Goal: Task Accomplishment & Management: Use online tool/utility

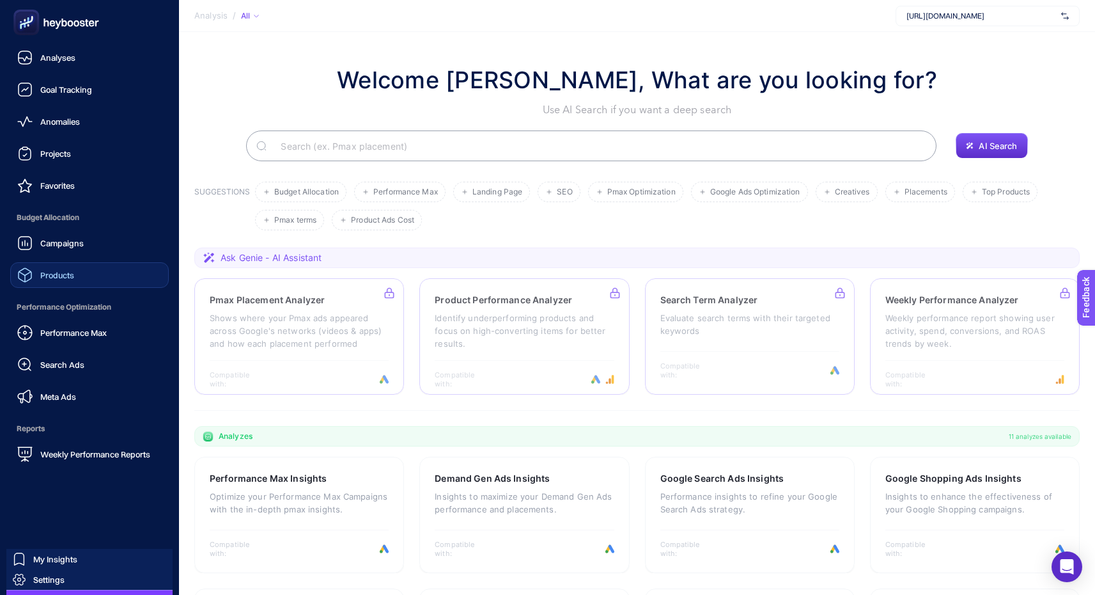
click at [131, 271] on link "Products" at bounding box center [89, 275] width 159 height 26
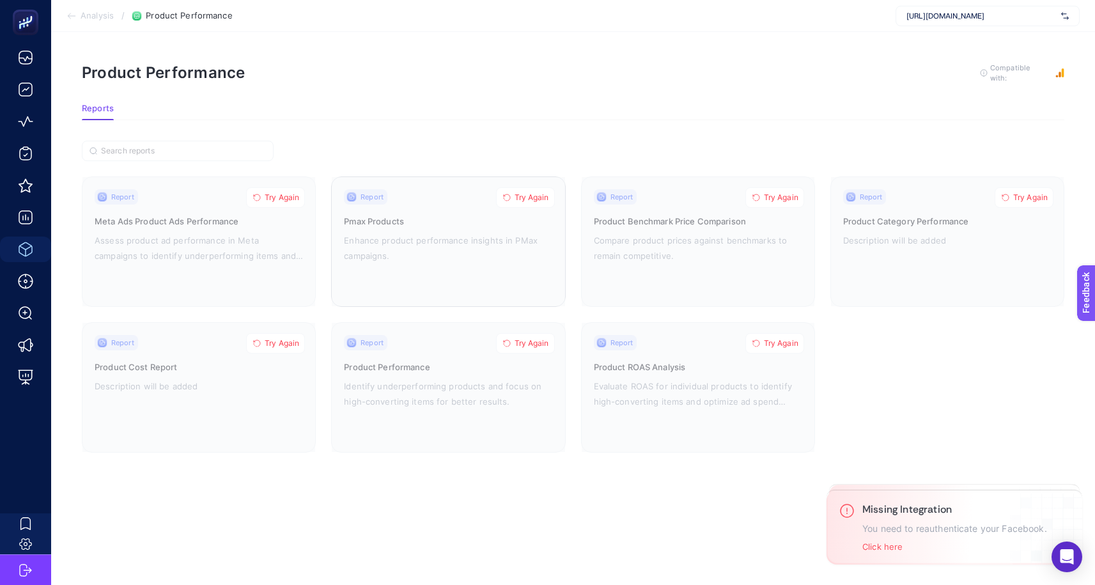
click at [538, 187] on button "Try Again" at bounding box center [525, 197] width 59 height 20
click at [457, 261] on div at bounding box center [448, 241] width 233 height 129
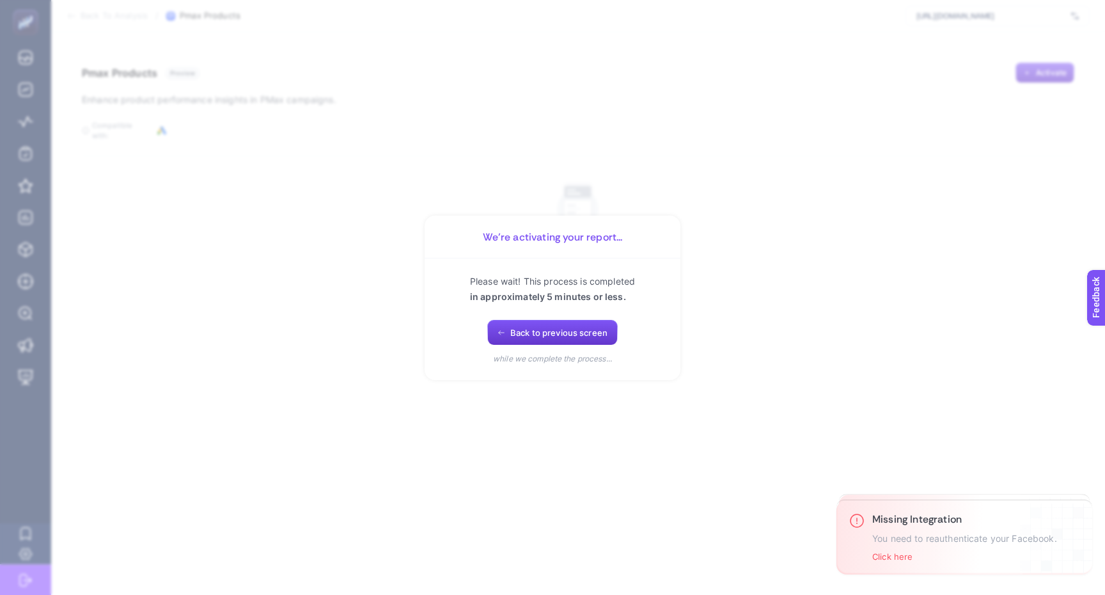
click at [588, 340] on button "Back to previous screen" at bounding box center [552, 333] width 130 height 26
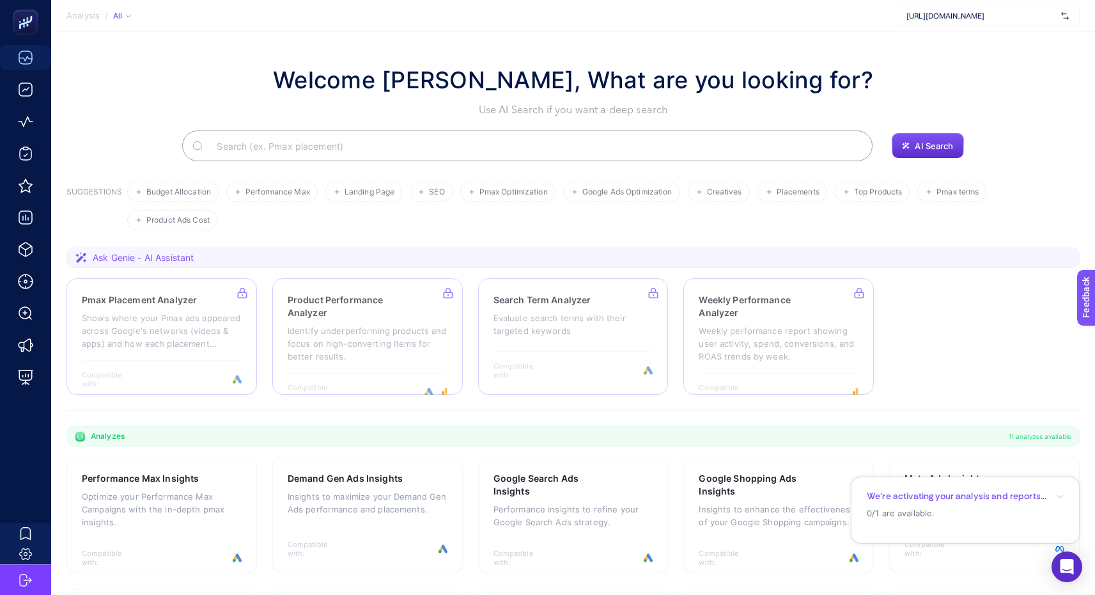
click at [385, 235] on section "Welcome [PERSON_NAME], What are you looking for? Use AI Search if you want a de…" at bounding box center [573, 442] width 1044 height 820
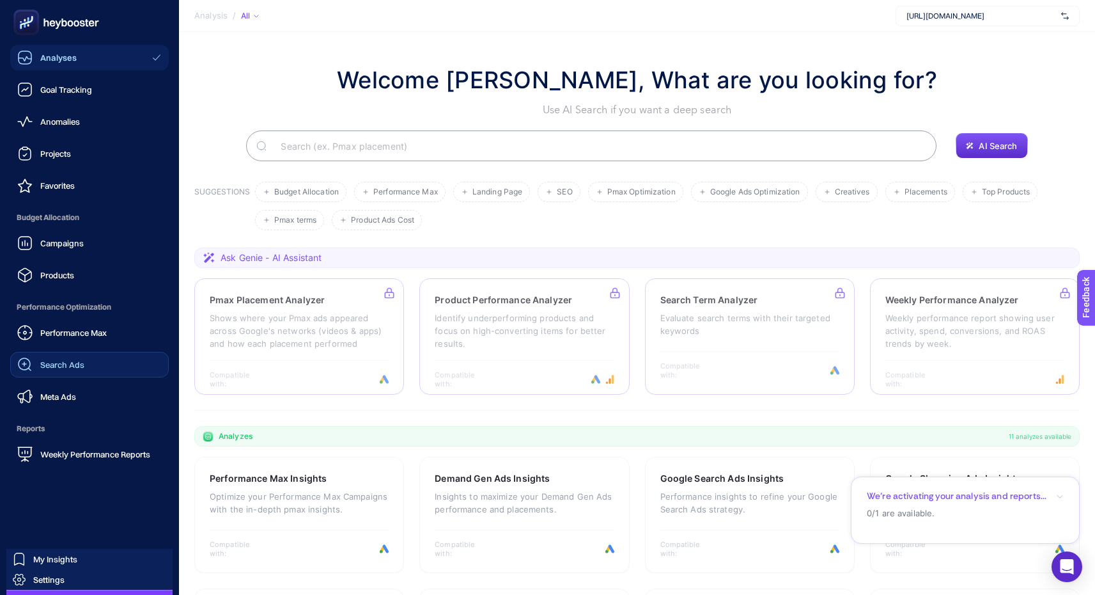
click at [83, 366] on link "Search Ads" at bounding box center [89, 365] width 159 height 26
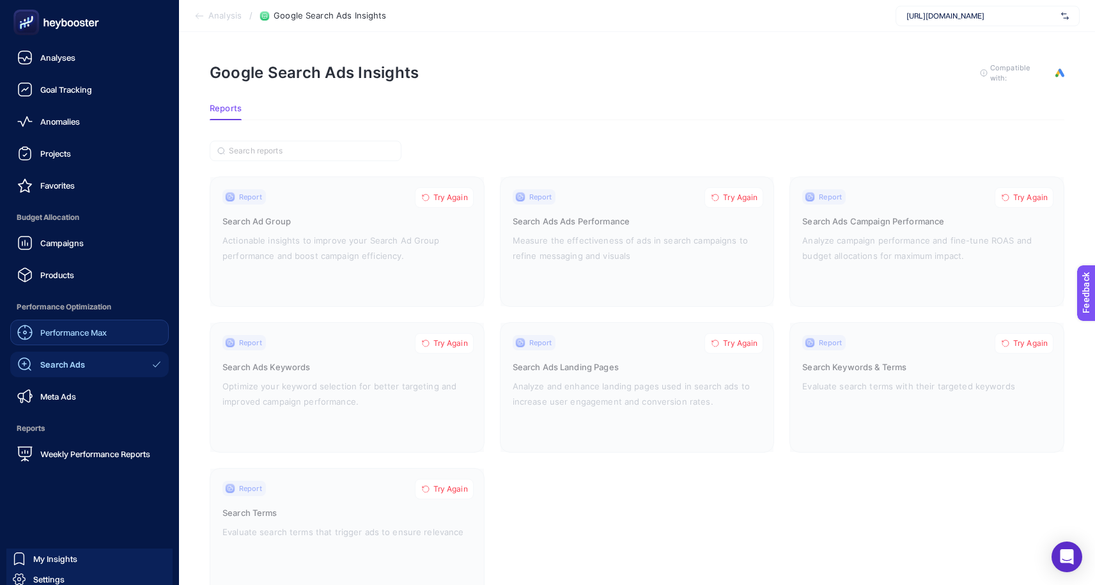
click at [91, 340] on link "Performance Max" at bounding box center [89, 333] width 159 height 26
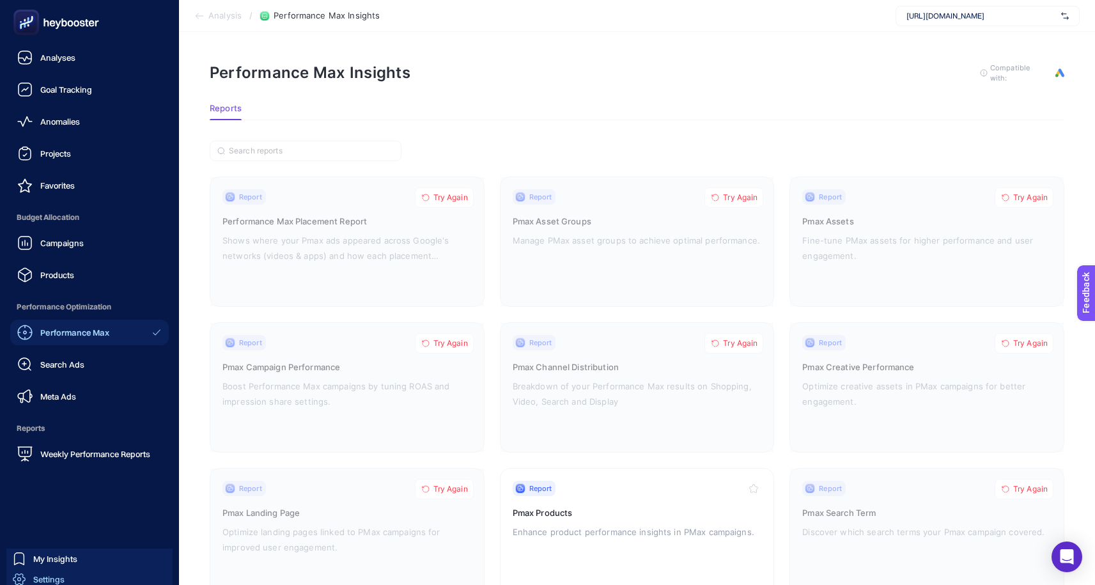
click at [72, 581] on link "Settings" at bounding box center [89, 579] width 166 height 20
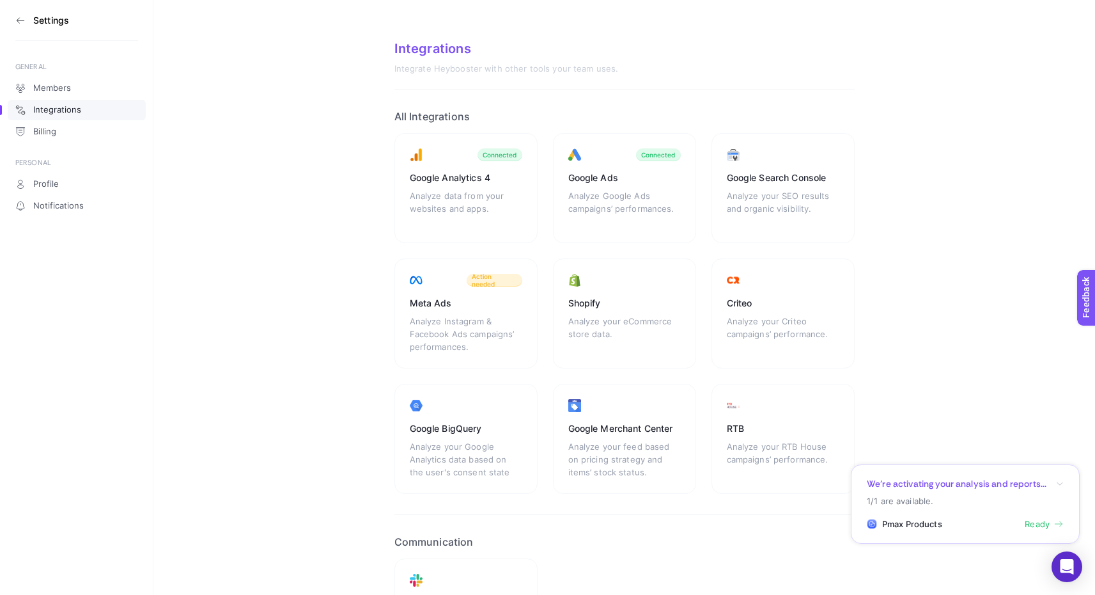
click at [214, 322] on section "Integrations Integrate Heybooster with other tools your team uses. All Integrat…" at bounding box center [624, 365] width 942 height 730
click at [253, 242] on section "Integrations Integrate Heybooster with other tools your team uses. All Integrat…" at bounding box center [624, 365] width 942 height 730
click at [291, 191] on section "Integrations Integrate Heybooster with other tools your team uses. All Integrat…" at bounding box center [624, 365] width 942 height 730
click at [23, 16] on icon at bounding box center [20, 20] width 10 height 10
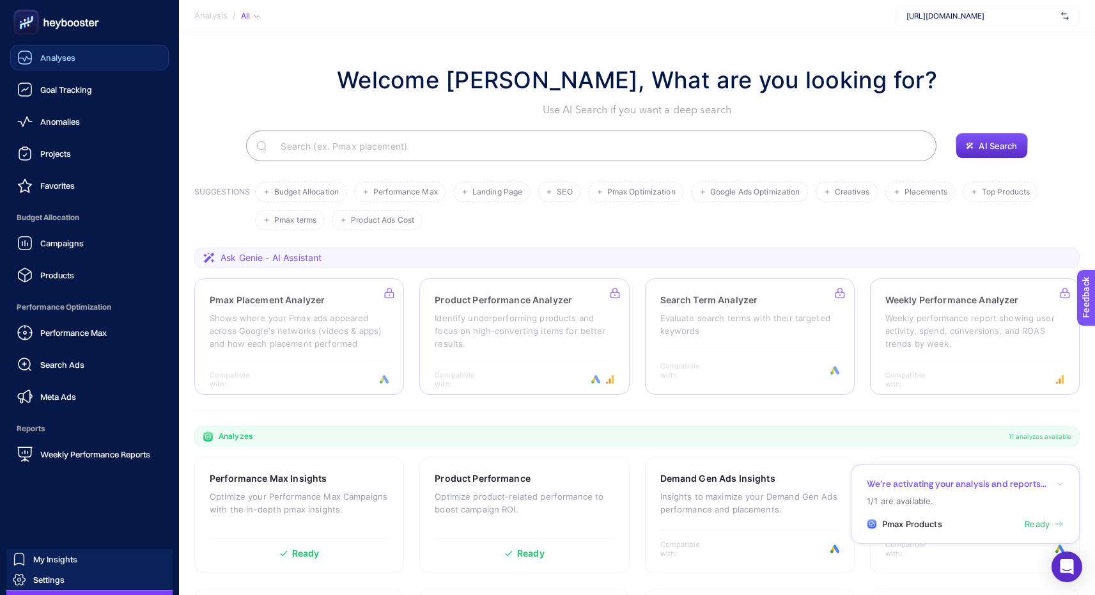
click at [63, 68] on link "Analyses" at bounding box center [89, 58] width 159 height 26
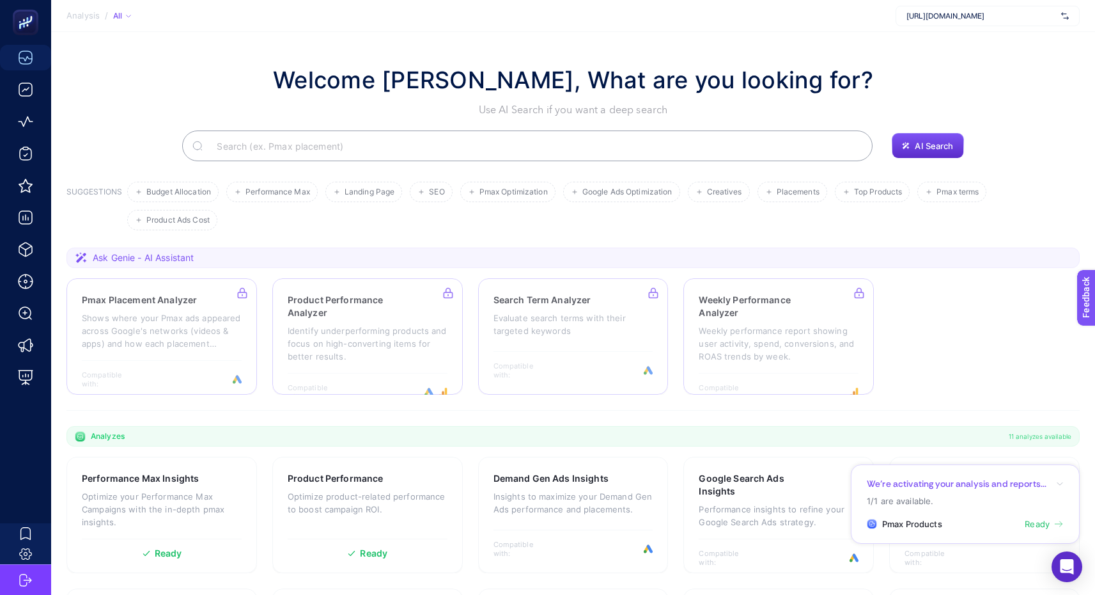
scroll to position [1, 0]
click at [412, 223] on ul "Budget Allocation Performance Max Landing Page SEO Pmax Optimization Google Ads…" at bounding box center [601, 205] width 948 height 49
click at [180, 104] on div "Welcome [PERSON_NAME], What are you looking for? Use AI Search if you want a de…" at bounding box center [574, 89] width 1014 height 55
click at [179, 90] on div "Welcome [PERSON_NAME], What are you looking for? Use AI Search if you want a de…" at bounding box center [574, 89] width 1014 height 55
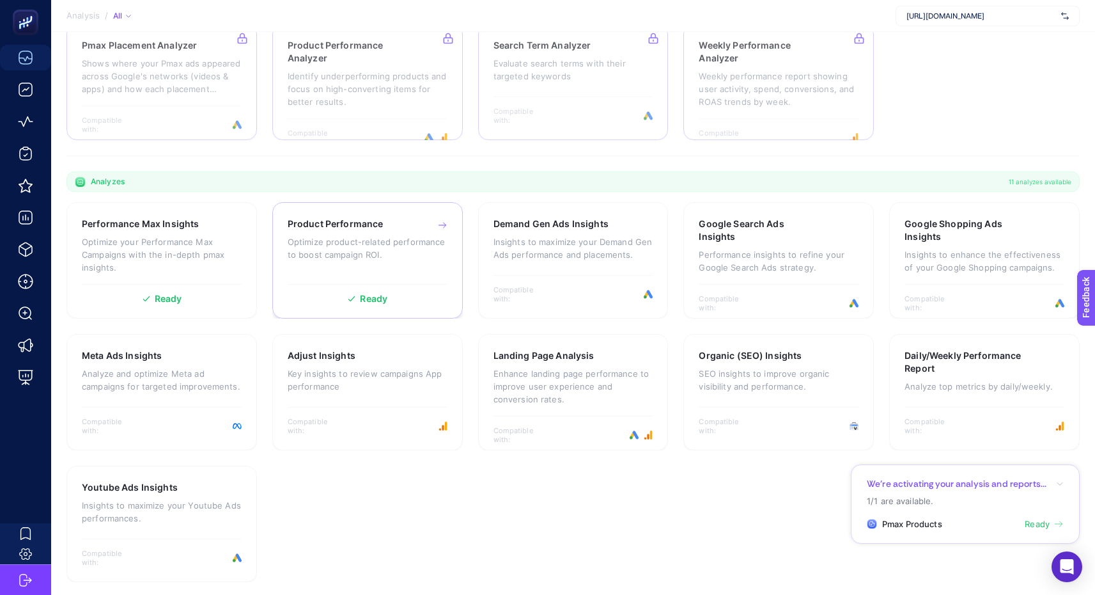
scroll to position [257, 0]
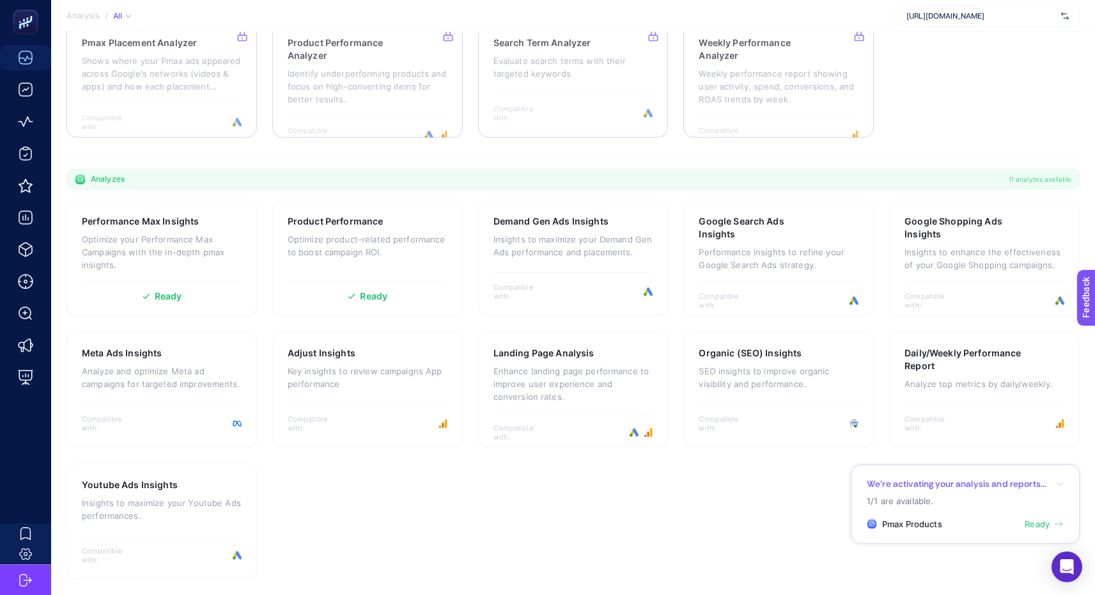
click at [382, 514] on section "Performance Max Insights Optimize your Performance Max Campaigns with the in-de…" at bounding box center [574, 390] width 1014 height 380
click at [585, 497] on section "Performance Max Insights Optimize your Performance Max Campaigns with the in-de…" at bounding box center [574, 390] width 1014 height 380
click at [764, 490] on section "Performance Max Insights Optimize your Performance Max Campaigns with the in-de…" at bounding box center [574, 390] width 1014 height 380
click at [1039, 523] on span "Ready" at bounding box center [1037, 524] width 25 height 13
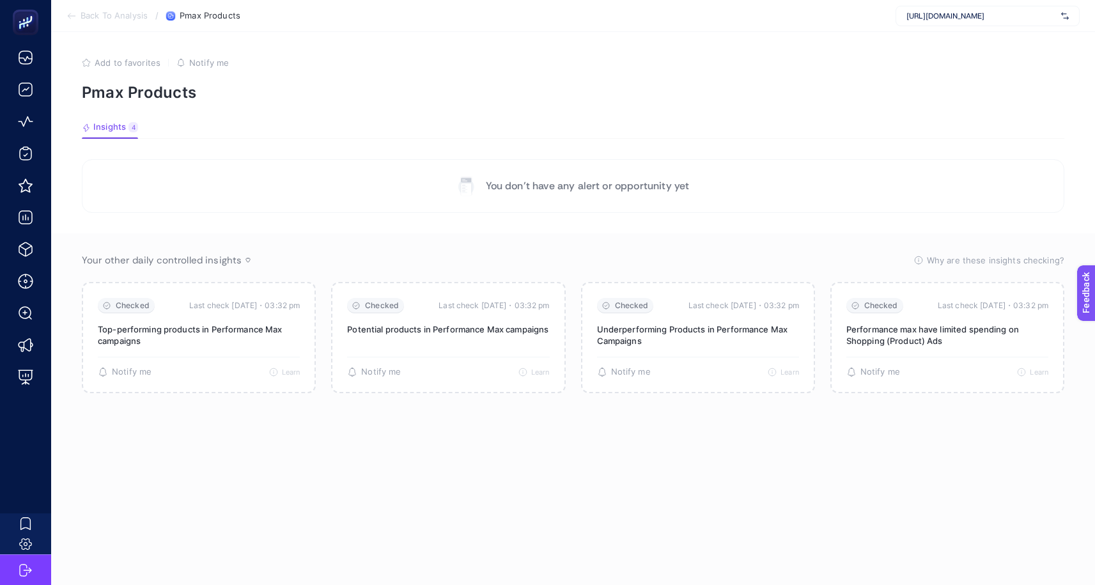
scroll to position [1, 0]
click at [589, 183] on p "You don’t have any alert or opportunity yet" at bounding box center [588, 185] width 204 height 15
click at [618, 184] on p "You don’t have any alert or opportunity yet" at bounding box center [588, 185] width 204 height 15
click at [610, 185] on p "You don’t have any alert or opportunity yet" at bounding box center [588, 185] width 204 height 15
click at [607, 185] on p "You don’t have any alert or opportunity yet" at bounding box center [588, 185] width 204 height 15
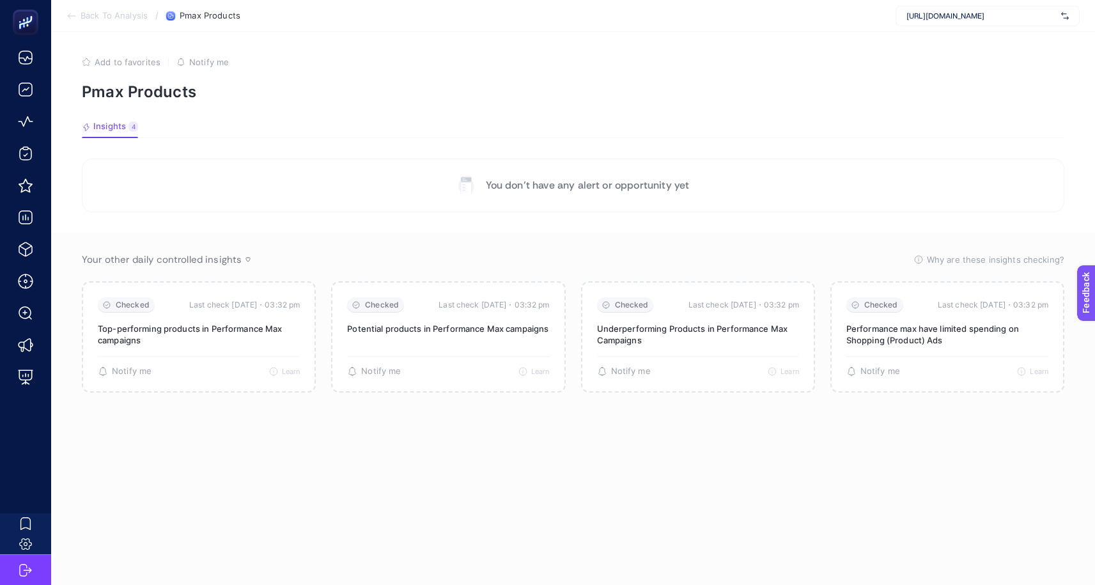
click at [639, 185] on p "You don’t have any alert or opportunity yet" at bounding box center [588, 185] width 204 height 15
click at [657, 185] on p "You don’t have any alert or opportunity yet" at bounding box center [588, 185] width 204 height 15
click at [682, 184] on p "You don’t have any alert or opportunity yet" at bounding box center [588, 185] width 204 height 15
click at [686, 183] on p "You don’t have any alert or opportunity yet" at bounding box center [588, 185] width 204 height 15
click at [686, 332] on p "There is no alert for now. Would you like to get a notification when the insigh…" at bounding box center [698, 334] width 202 height 23
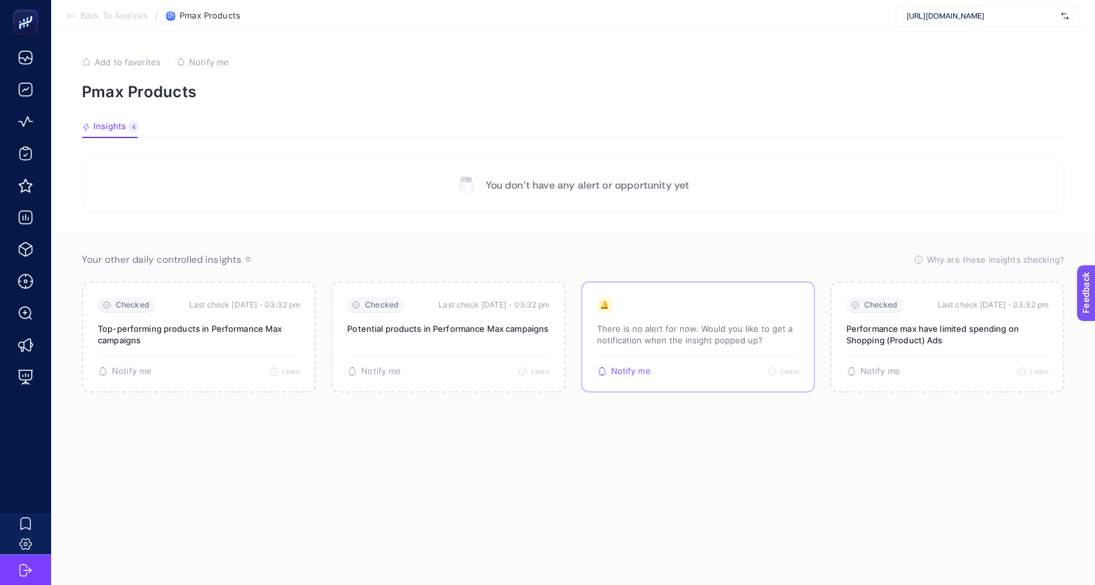
click at [757, 333] on p "There is no alert for now. Would you like to get a notification when the insigh…" at bounding box center [698, 334] width 202 height 23
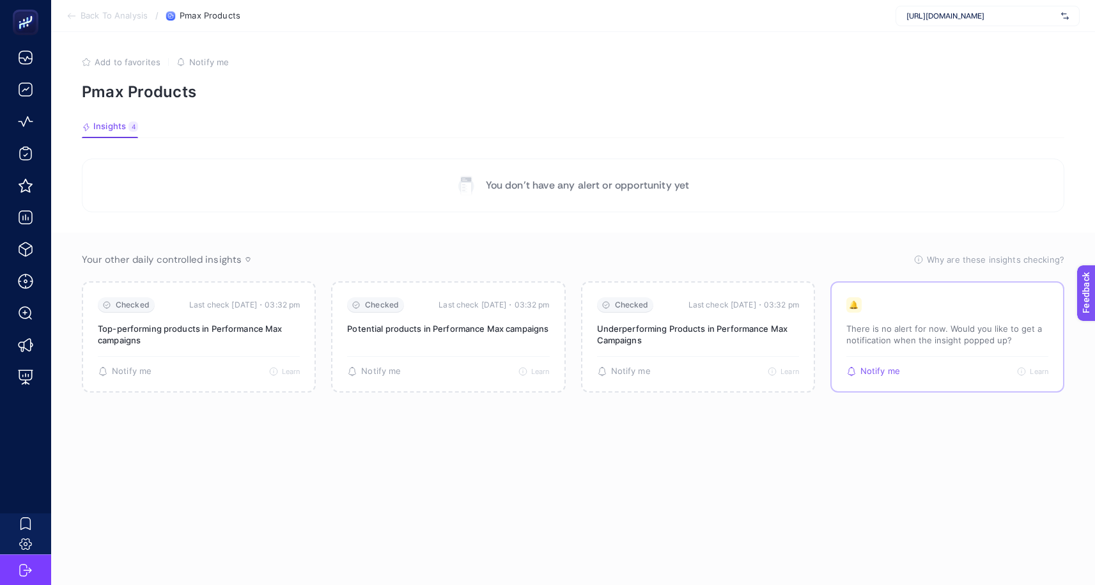
click at [875, 341] on p "There is no alert for now. Would you like to get a notification when the insigh…" at bounding box center [948, 334] width 202 height 23
click at [930, 337] on p "There is no alert for now. Would you like to get a notification when the insigh…" at bounding box center [948, 334] width 202 height 23
click at [115, 125] on span "Insights" at bounding box center [109, 127] width 33 height 10
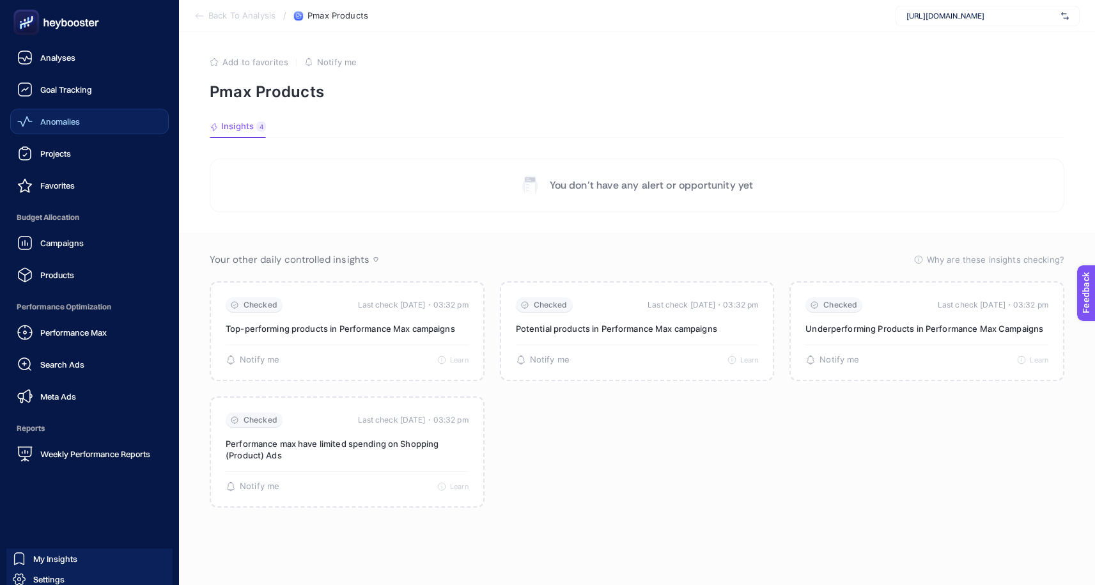
click at [58, 128] on div "Anomalies" at bounding box center [48, 121] width 63 height 15
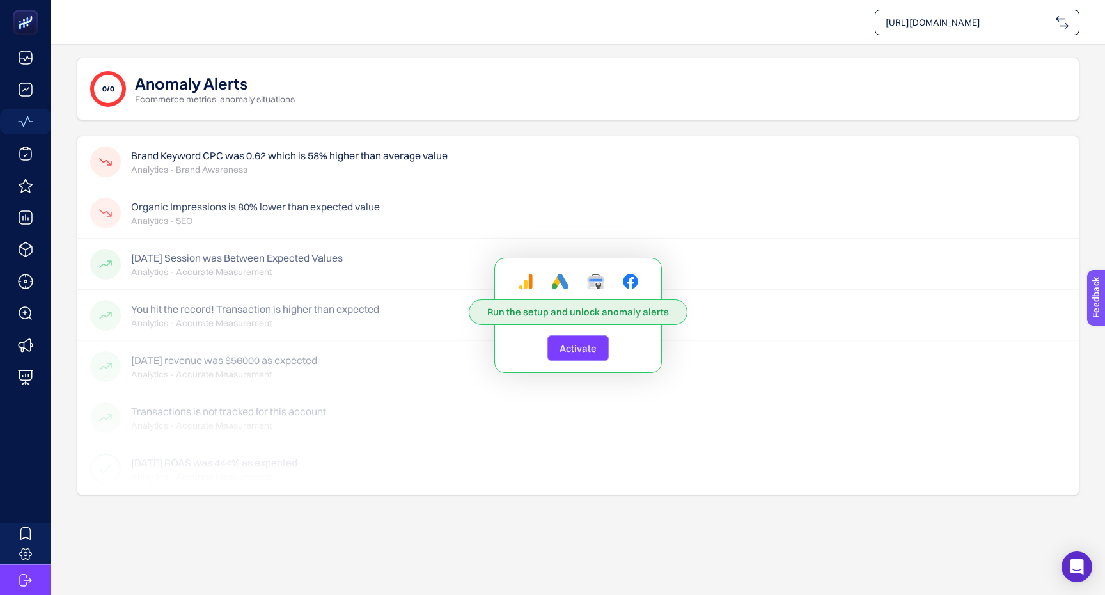
click at [597, 311] on span "Run the setup and unlock anomaly alerts" at bounding box center [578, 312] width 182 height 13
click at [576, 343] on span "Activate" at bounding box center [578, 348] width 37 height 12
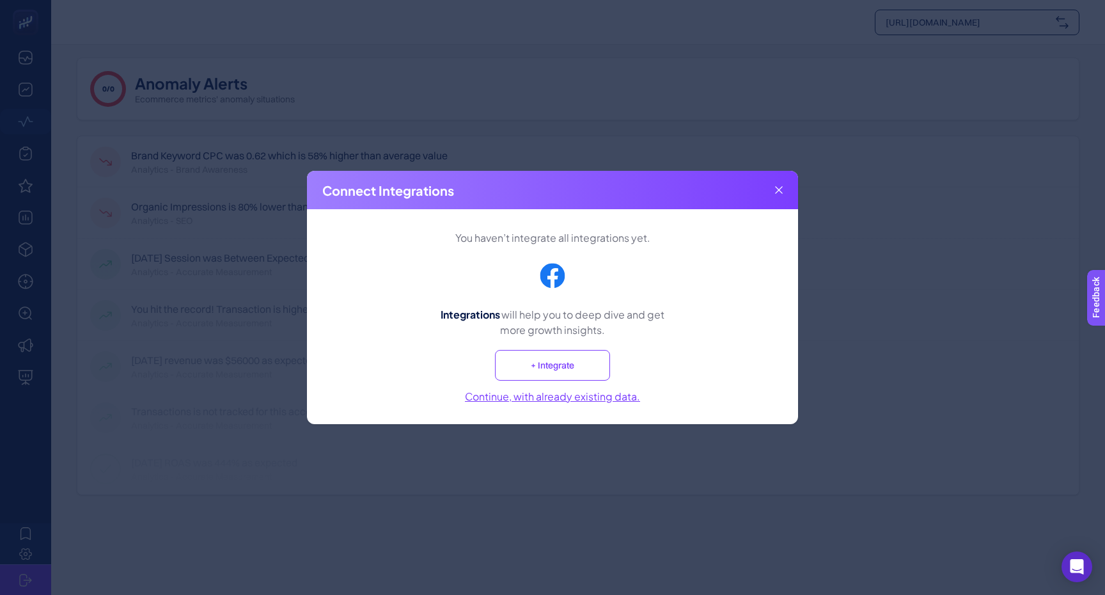
click at [592, 397] on button "Continue, with already existing data." at bounding box center [552, 395] width 175 height 15
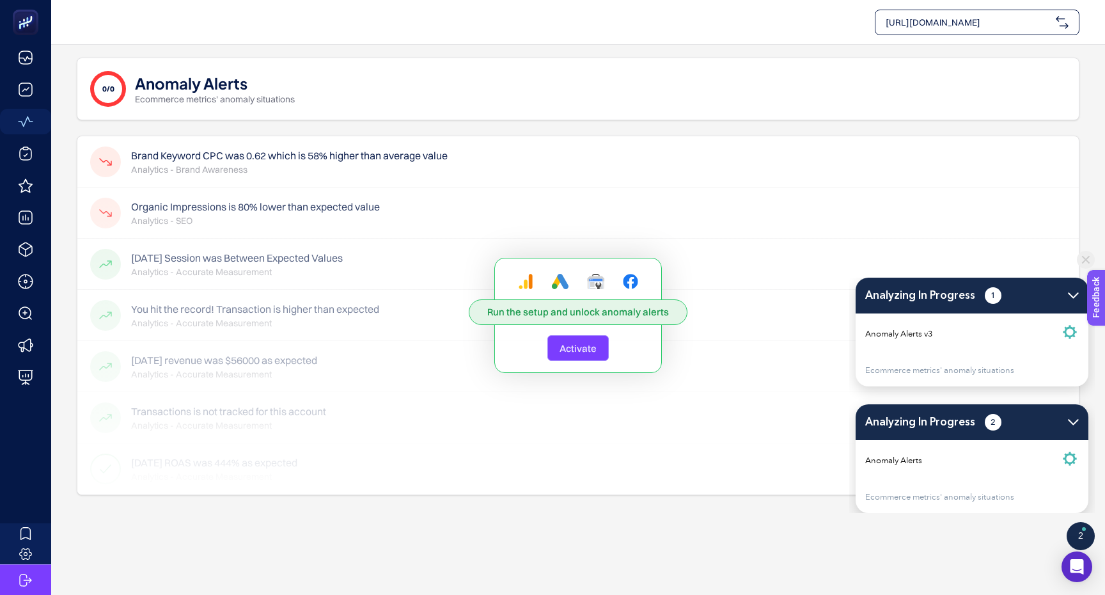
click at [988, 343] on h5 "Anomaly Alerts v3" at bounding box center [972, 334] width 214 height 22
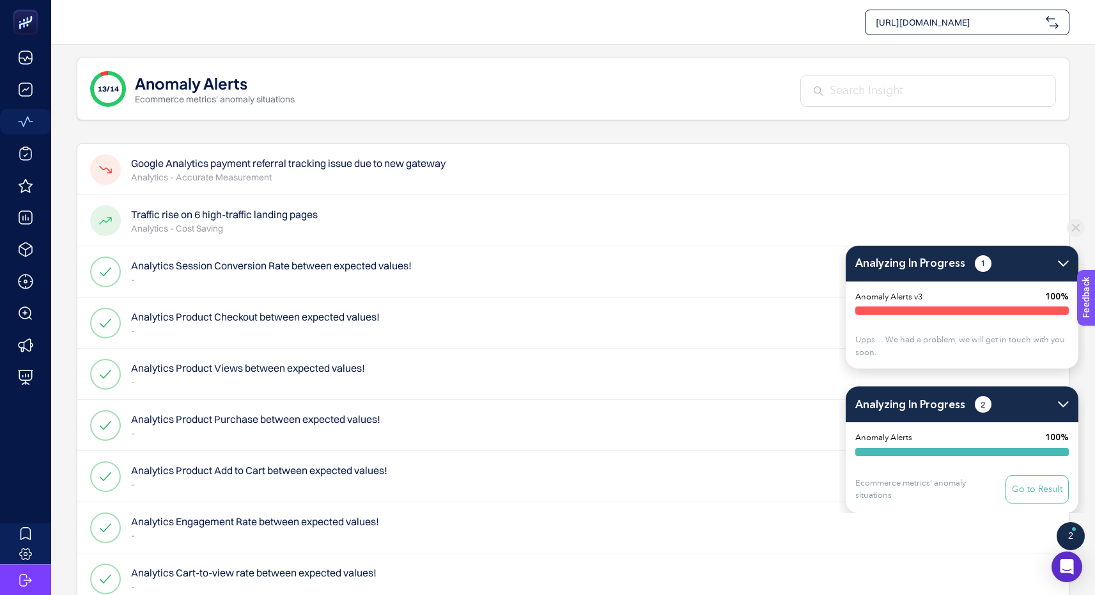
click at [537, 61] on div "13/14 Anomaly Alerts Ecommerce metrics' anomaly situations" at bounding box center [573, 89] width 993 height 63
